Goal: Register for event/course

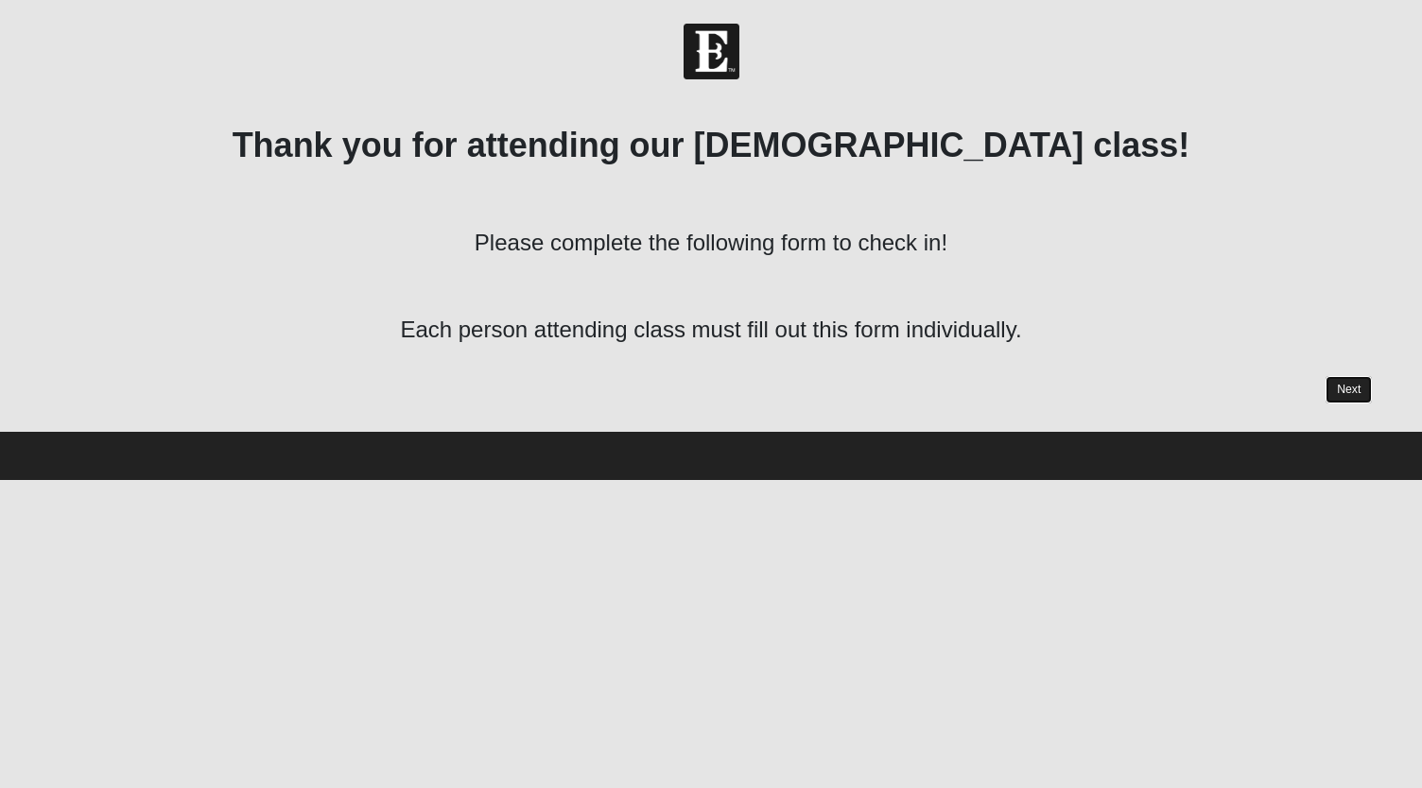
click at [1357, 392] on link "Next" at bounding box center [1348, 389] width 46 height 27
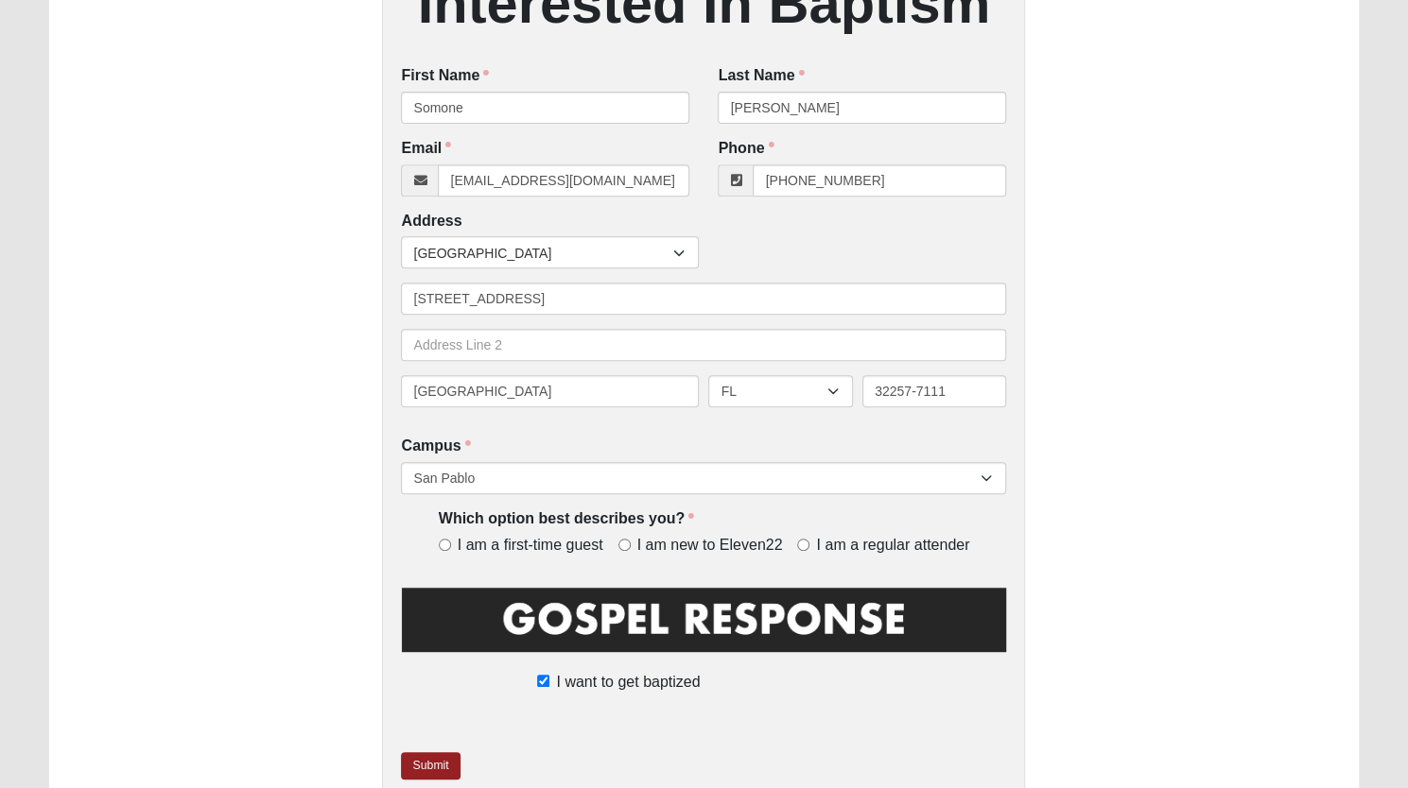
scroll to position [397, 0]
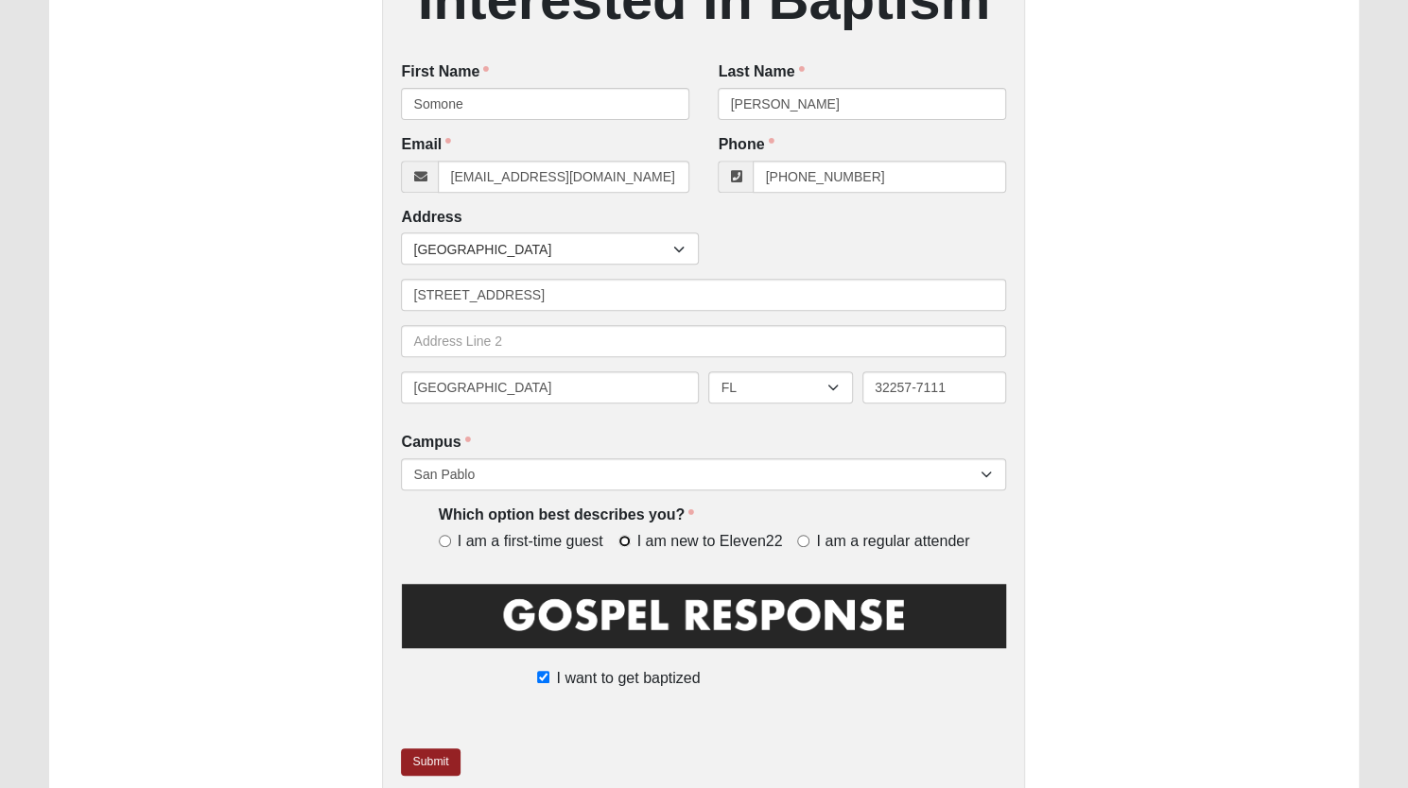
click at [628, 544] on input "I am new to Eleven22" at bounding box center [624, 541] width 12 height 12
radio input "true"
click at [418, 765] on link "Submit" at bounding box center [430, 762] width 59 height 27
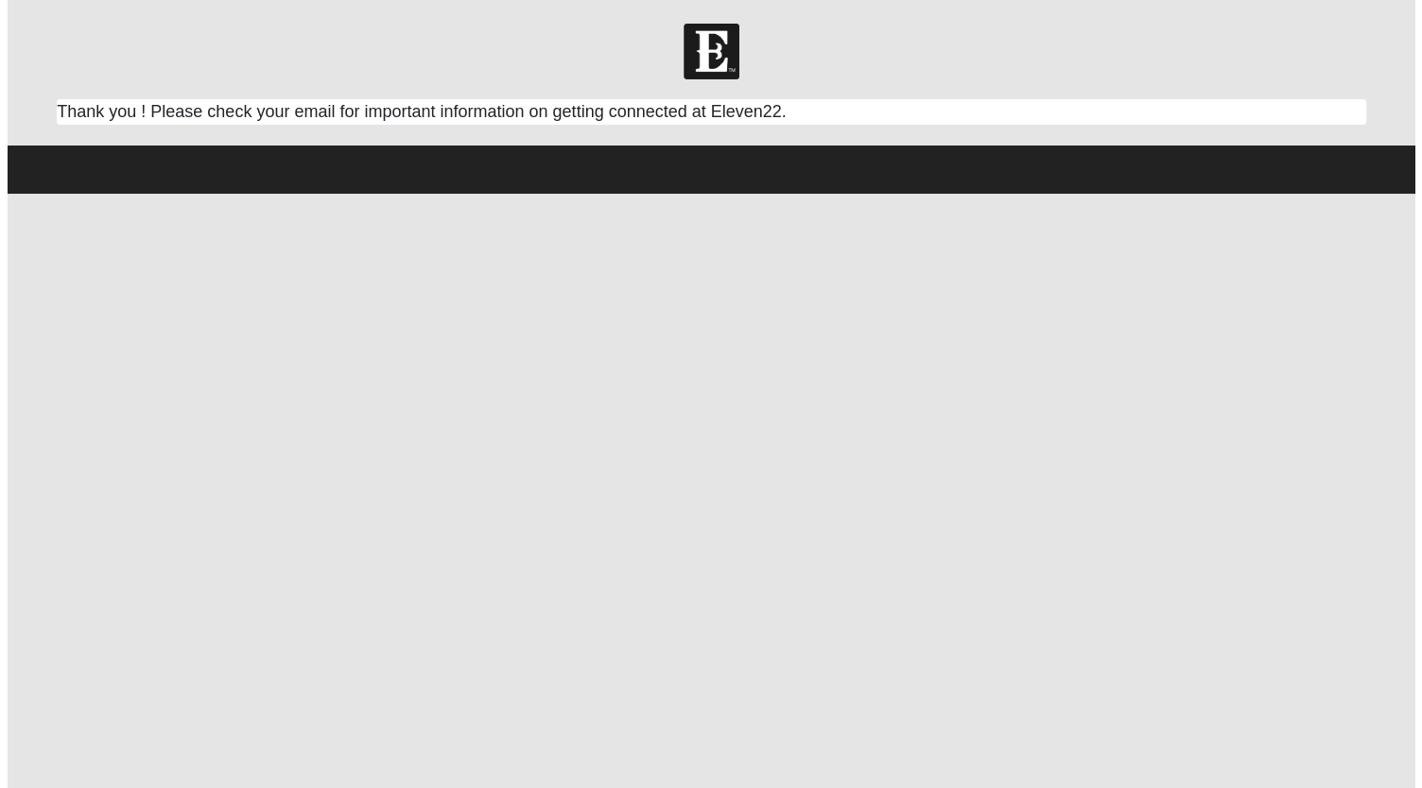
scroll to position [0, 0]
